Goal: Information Seeking & Learning: Learn about a topic

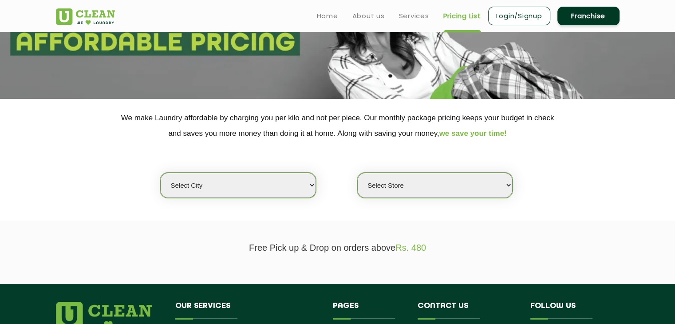
scroll to position [85, 0]
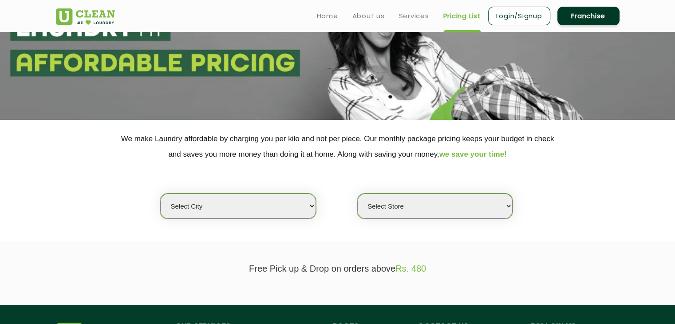
click at [231, 199] on select "Select city [GEOGRAPHIC_DATA] [GEOGRAPHIC_DATA] [GEOGRAPHIC_DATA] [GEOGRAPHIC_D…" at bounding box center [237, 206] width 155 height 25
select select "1"
click at [160, 194] on select "Select city [GEOGRAPHIC_DATA] [GEOGRAPHIC_DATA] [GEOGRAPHIC_DATA] [GEOGRAPHIC_D…" at bounding box center [237, 206] width 155 height 25
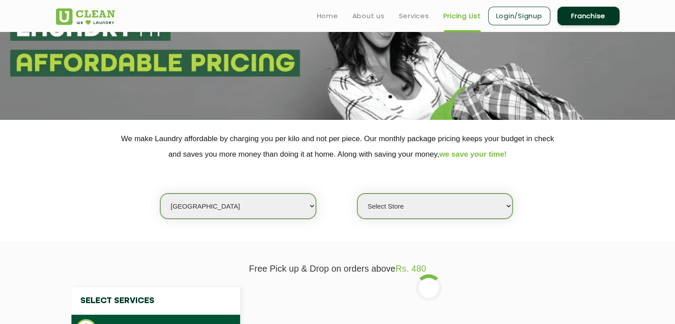
click at [408, 206] on select "Select Store [GEOGRAPHIC_DATA] [GEOGRAPHIC_DATA] 2 [GEOGRAPHIC_DATA] [PERSON_NA…" at bounding box center [434, 206] width 155 height 25
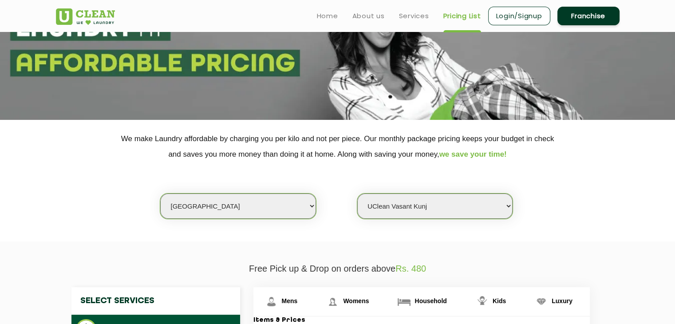
click at [357, 194] on select "Select Store [GEOGRAPHIC_DATA] [GEOGRAPHIC_DATA] 2 [GEOGRAPHIC_DATA] [PERSON_NA…" at bounding box center [434, 206] width 155 height 25
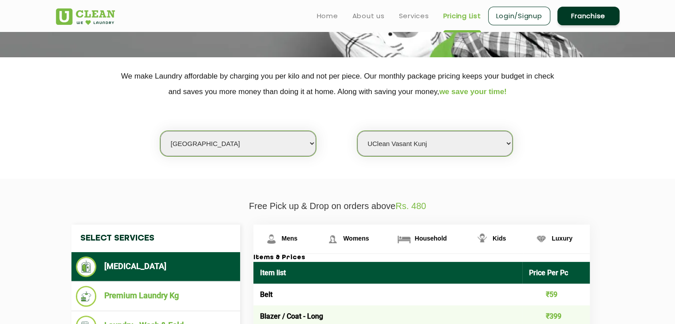
scroll to position [145, 0]
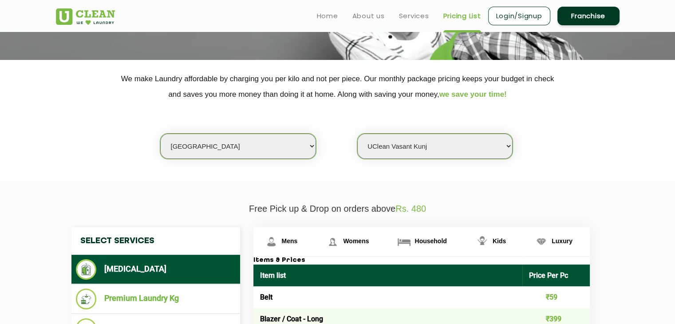
click at [502, 144] on select "Select Store [GEOGRAPHIC_DATA] [GEOGRAPHIC_DATA] 2 [GEOGRAPHIC_DATA] [PERSON_NA…" at bounding box center [434, 146] width 155 height 25
select select "385"
click at [357, 134] on select "Select Store [GEOGRAPHIC_DATA] [GEOGRAPHIC_DATA] 2 [GEOGRAPHIC_DATA] [PERSON_NA…" at bounding box center [434, 146] width 155 height 25
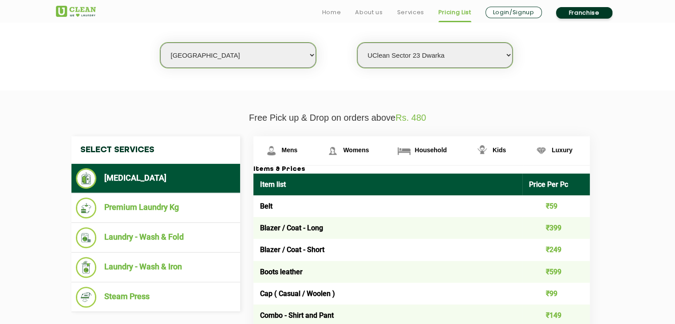
scroll to position [249, 0]
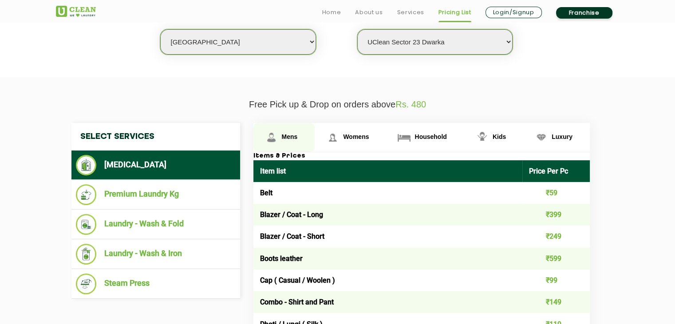
click at [286, 134] on span "Mens" at bounding box center [290, 136] width 16 height 7
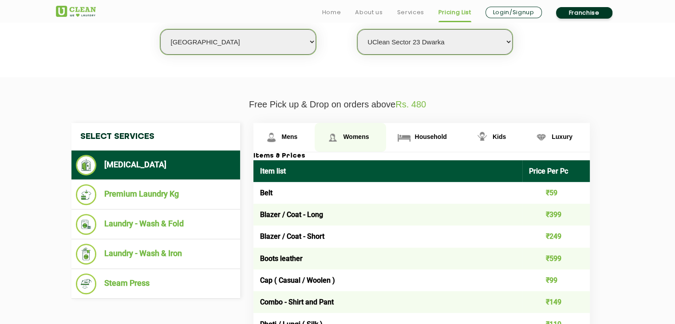
click at [298, 135] on span "Womens" at bounding box center [290, 136] width 16 height 7
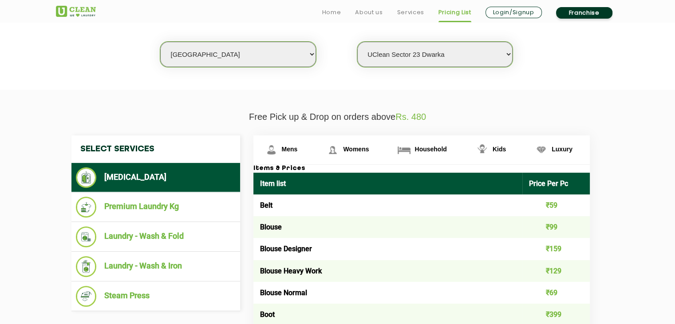
scroll to position [254, 0]
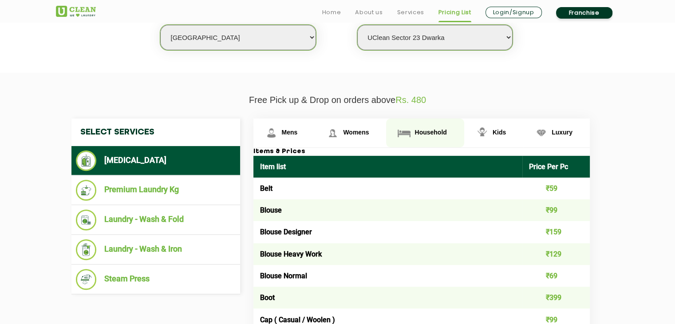
click at [298, 132] on span "Household" at bounding box center [290, 132] width 16 height 7
click at [428, 132] on span "Household" at bounding box center [431, 132] width 32 height 7
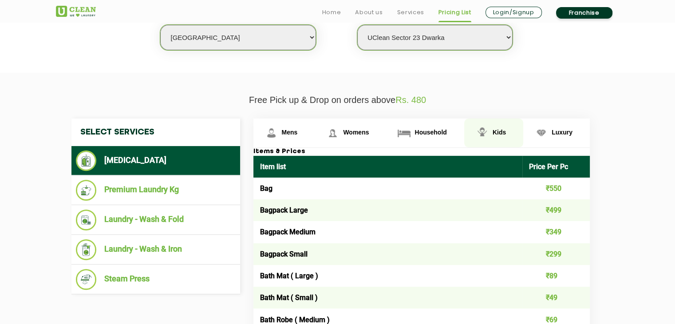
click at [298, 132] on span "Kids" at bounding box center [290, 132] width 16 height 7
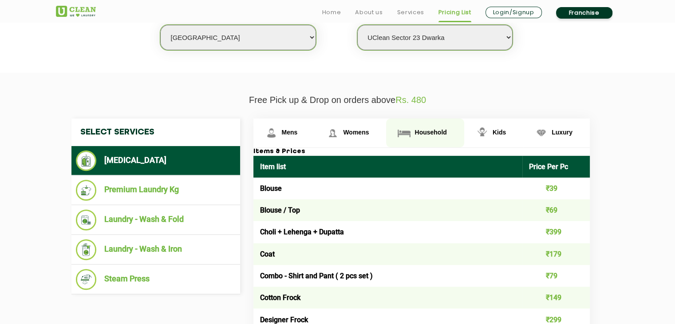
click at [298, 129] on span "Household" at bounding box center [290, 132] width 16 height 7
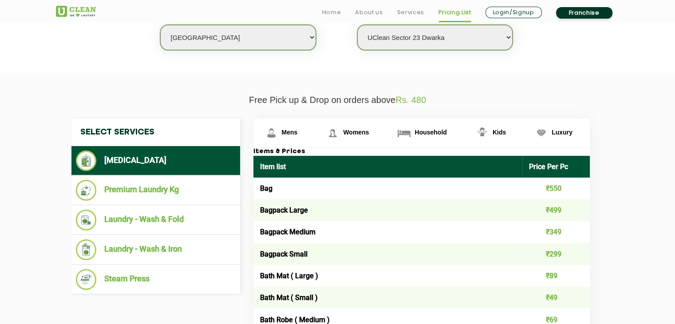
click at [344, 190] on td "Bag" at bounding box center [387, 189] width 269 height 22
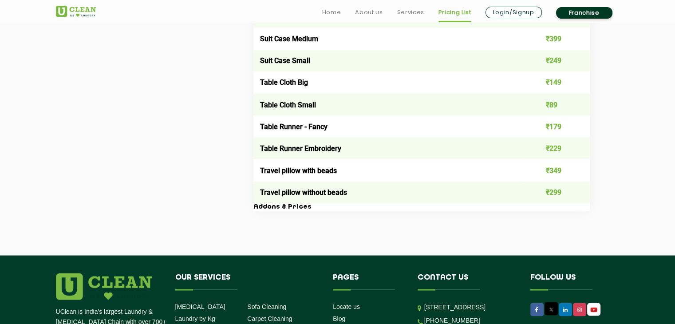
scroll to position [1735, 0]
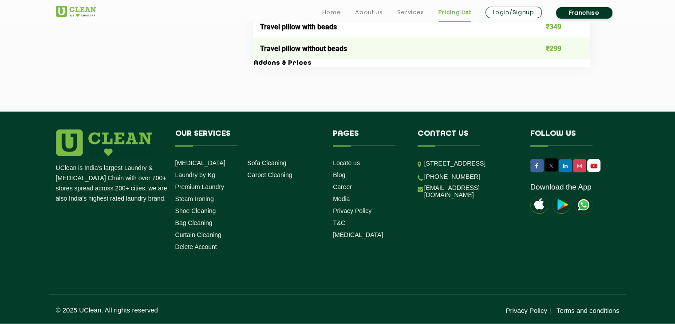
click at [675, 315] on footer "UClean is India's largest Laundry & [MEDICAL_DATA] Chain with over 700+ stores …" at bounding box center [337, 218] width 675 height 213
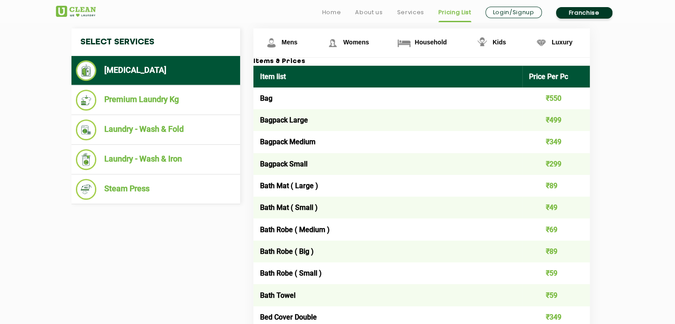
scroll to position [356, 0]
